Goal: Information Seeking & Learning: Learn about a topic

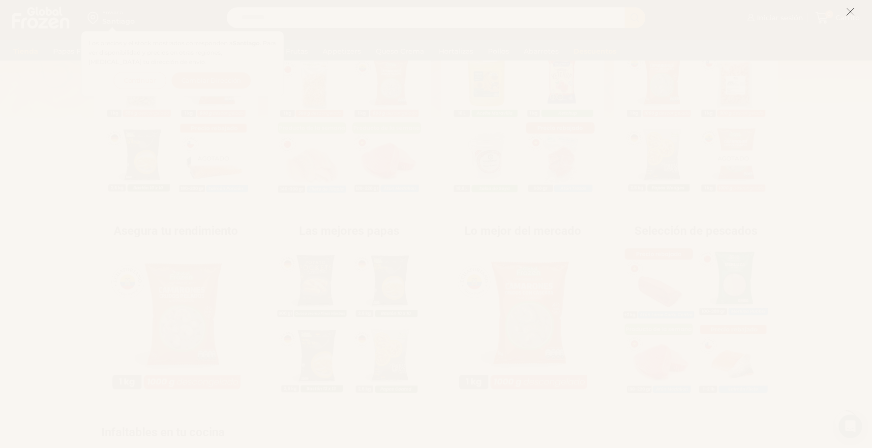
scroll to position [246, 0]
click at [853, 10] on icon at bounding box center [850, 11] width 9 height 9
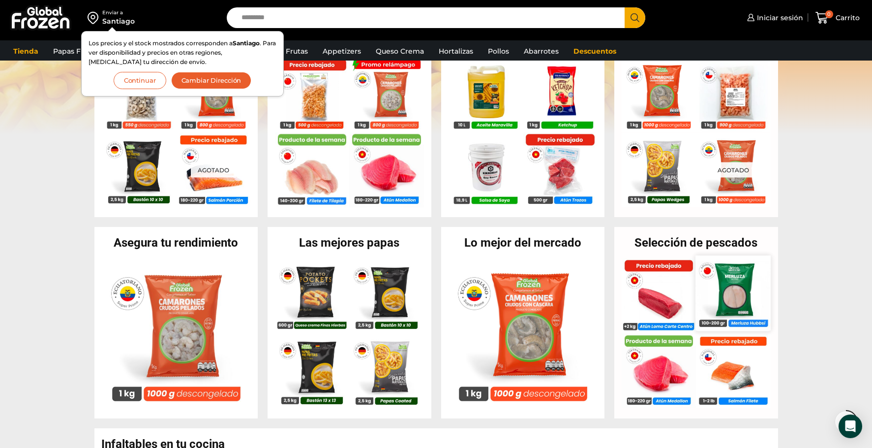
click at [739, 296] on img at bounding box center [733, 293] width 75 height 75
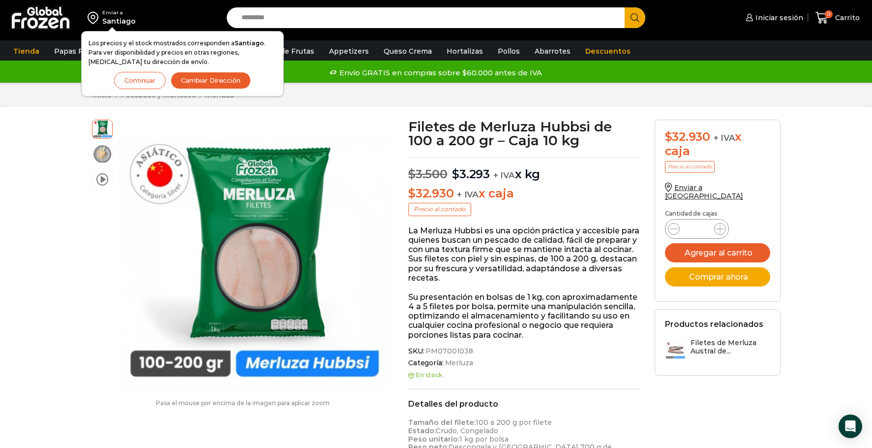
scroll to position [0, 0]
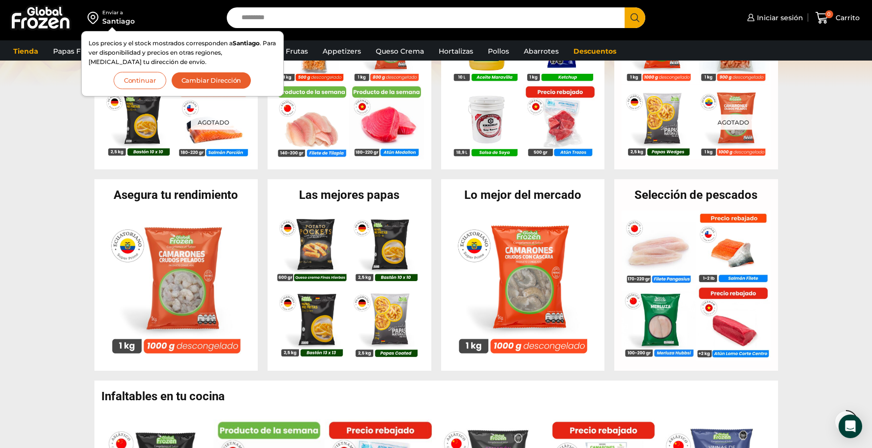
scroll to position [295, 0]
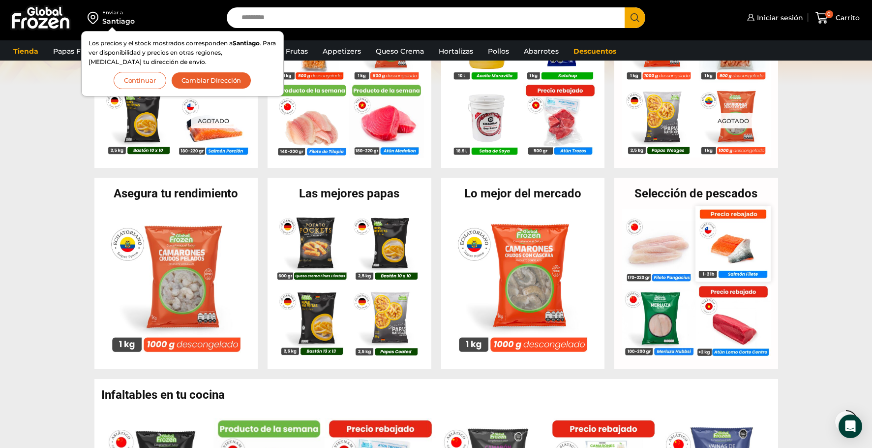
click at [743, 244] on img at bounding box center [733, 244] width 75 height 75
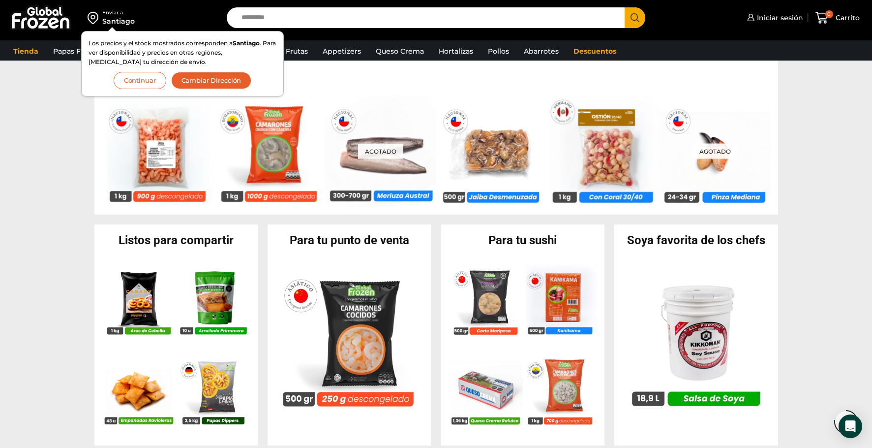
scroll to position [787, 0]
